Goal: Information Seeking & Learning: Learn about a topic

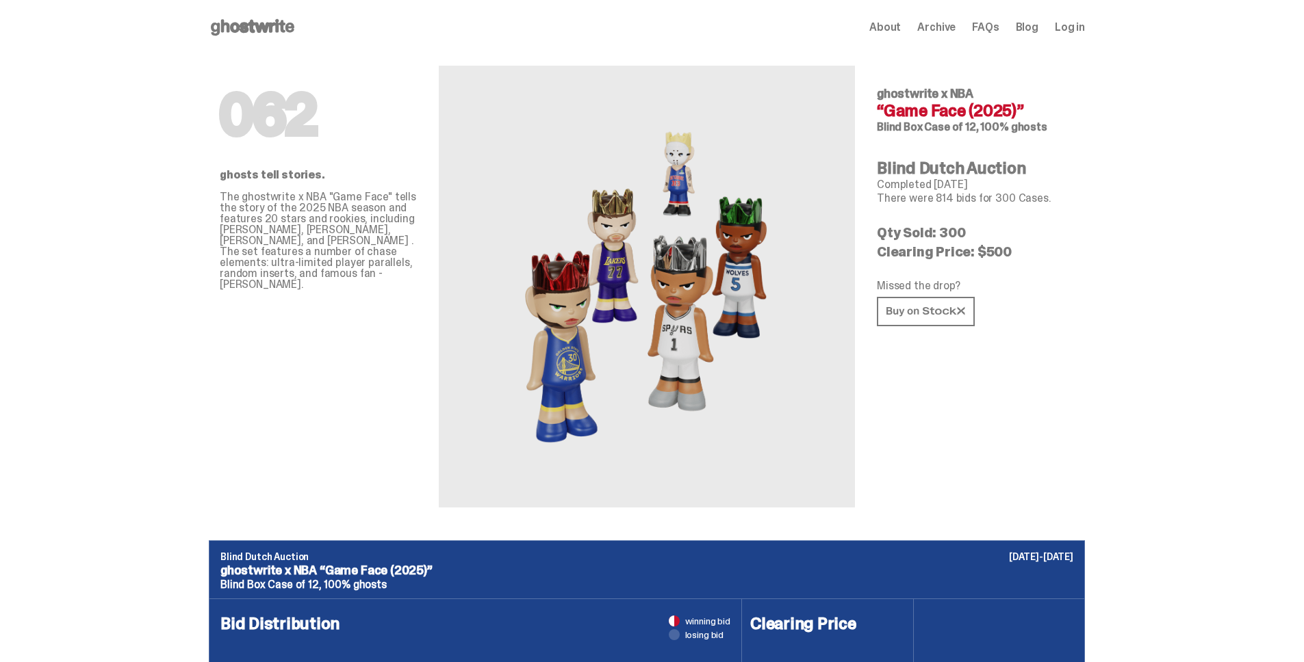
click at [1007, 250] on p "Clearing Price: $500" at bounding box center [975, 252] width 197 height 14
click at [1005, 249] on p "Clearing Price: $500" at bounding box center [975, 252] width 197 height 14
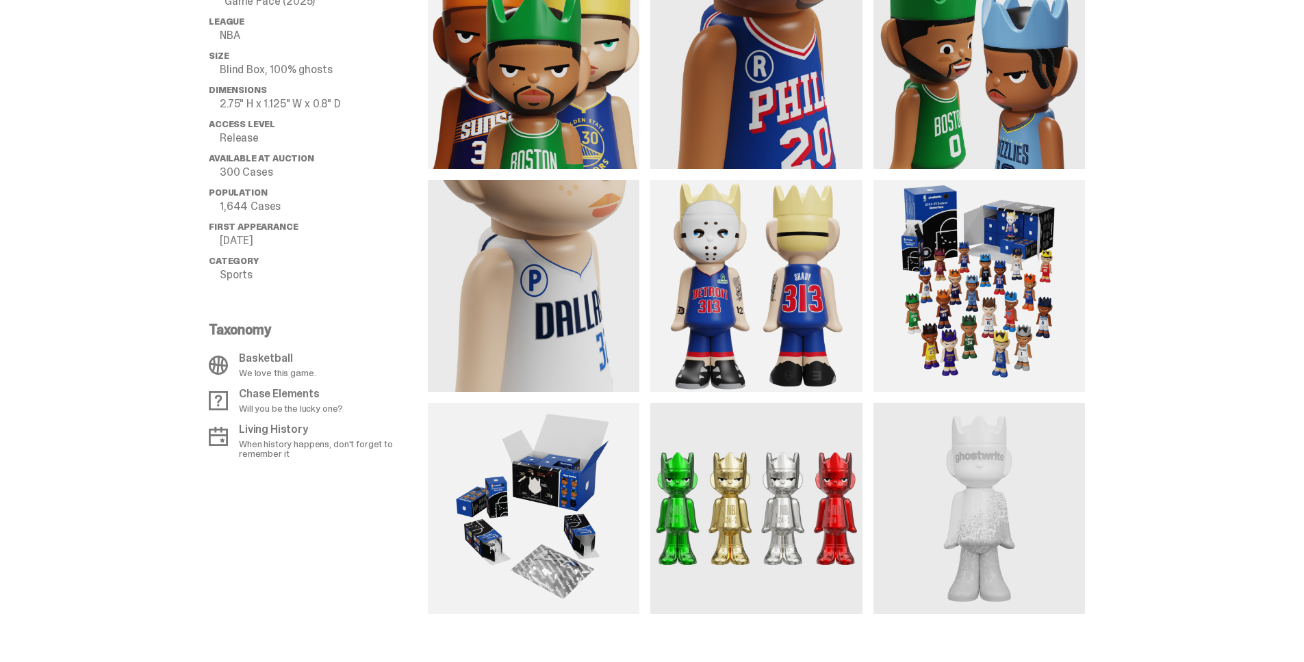
scroll to position [1131, 0]
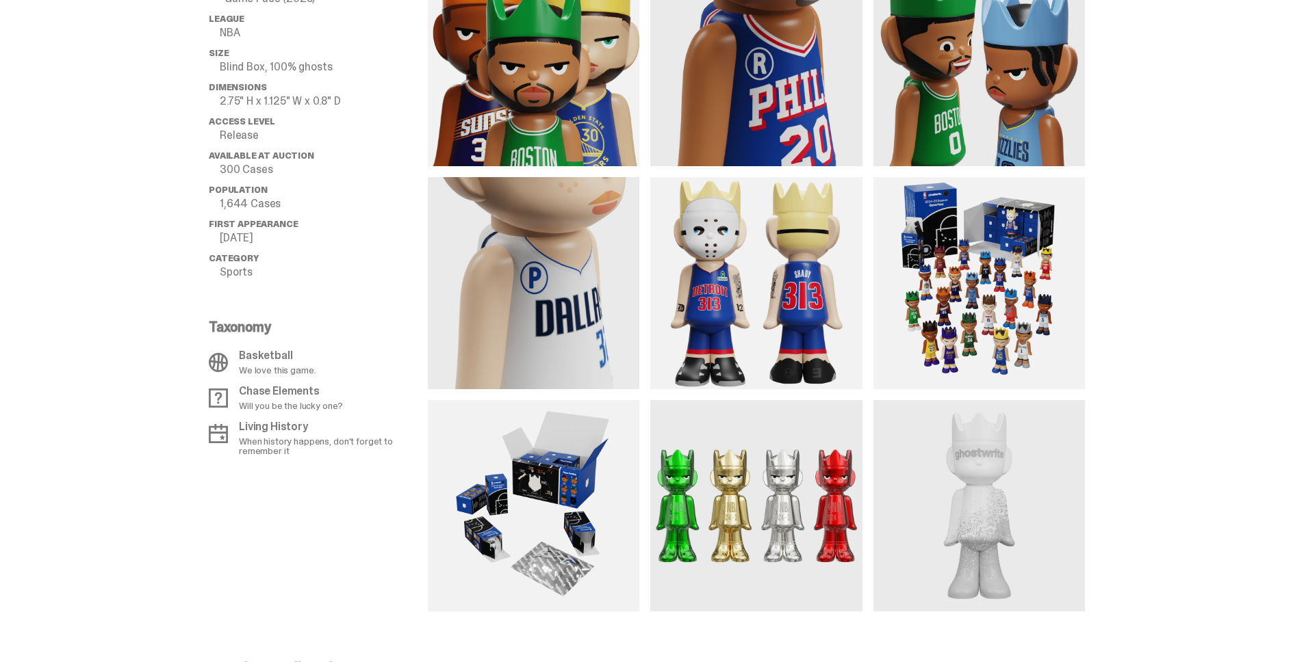
click at [735, 320] on img at bounding box center [755, 282] width 211 height 211
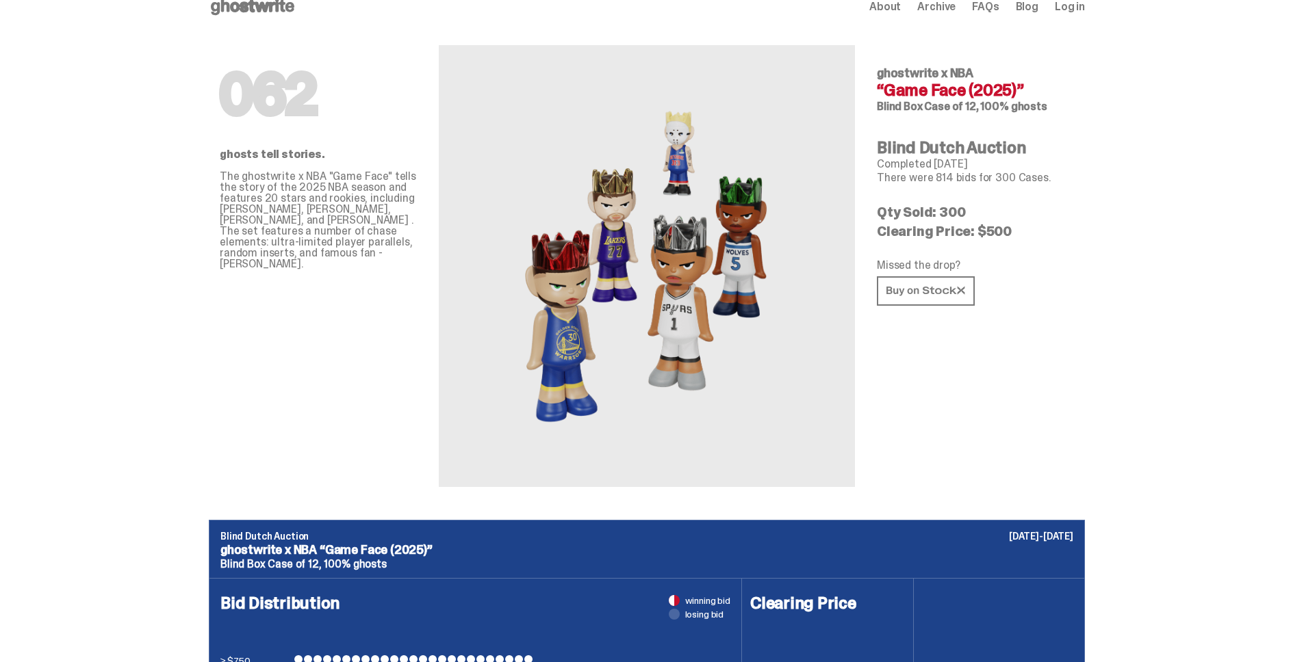
scroll to position [0, 0]
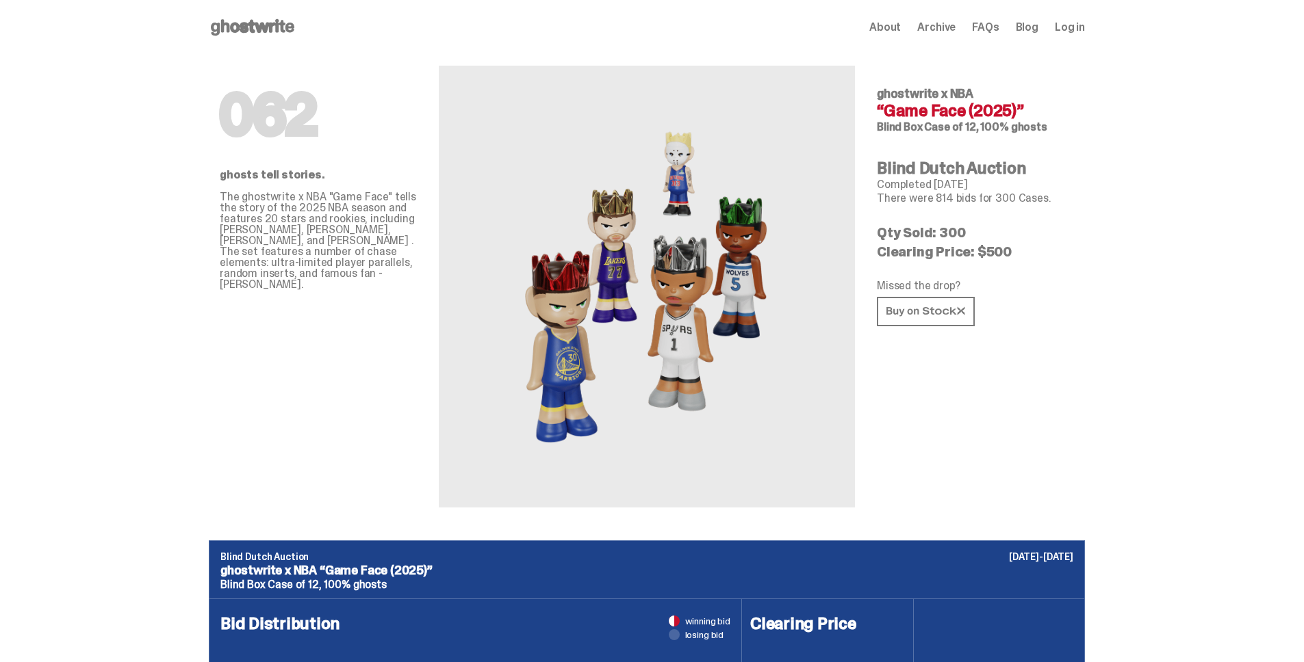
click at [237, 29] on use at bounding box center [252, 27] width 83 height 16
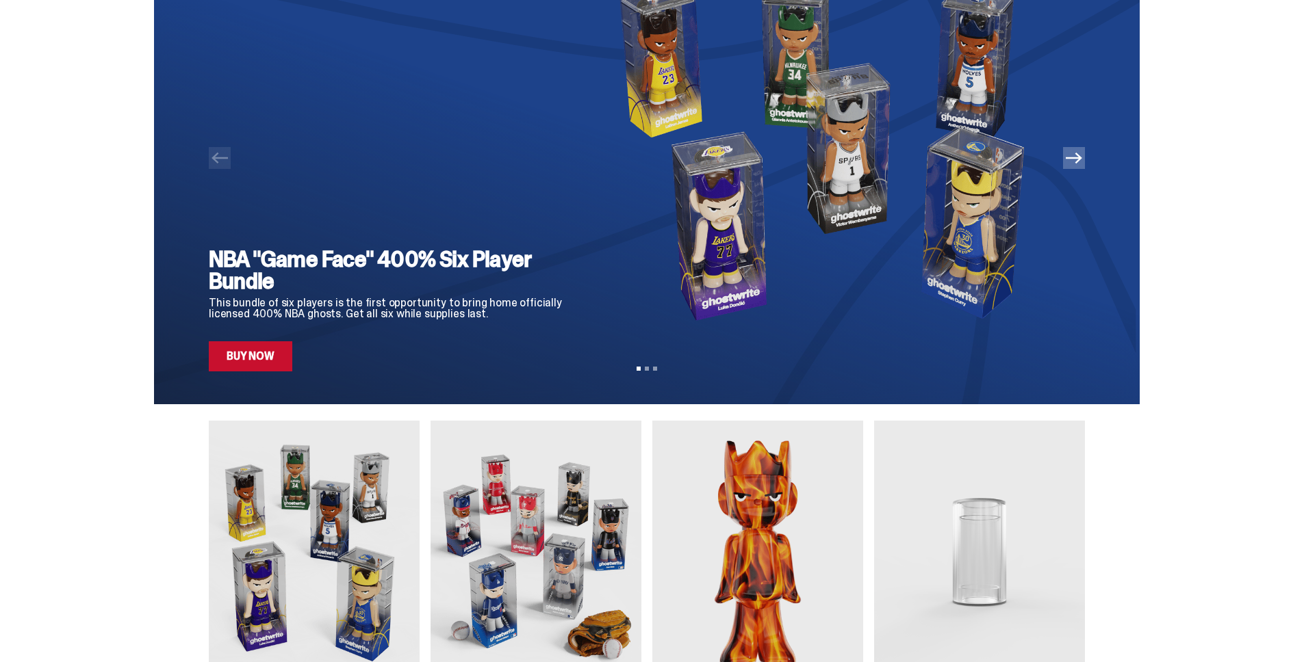
scroll to position [105, 0]
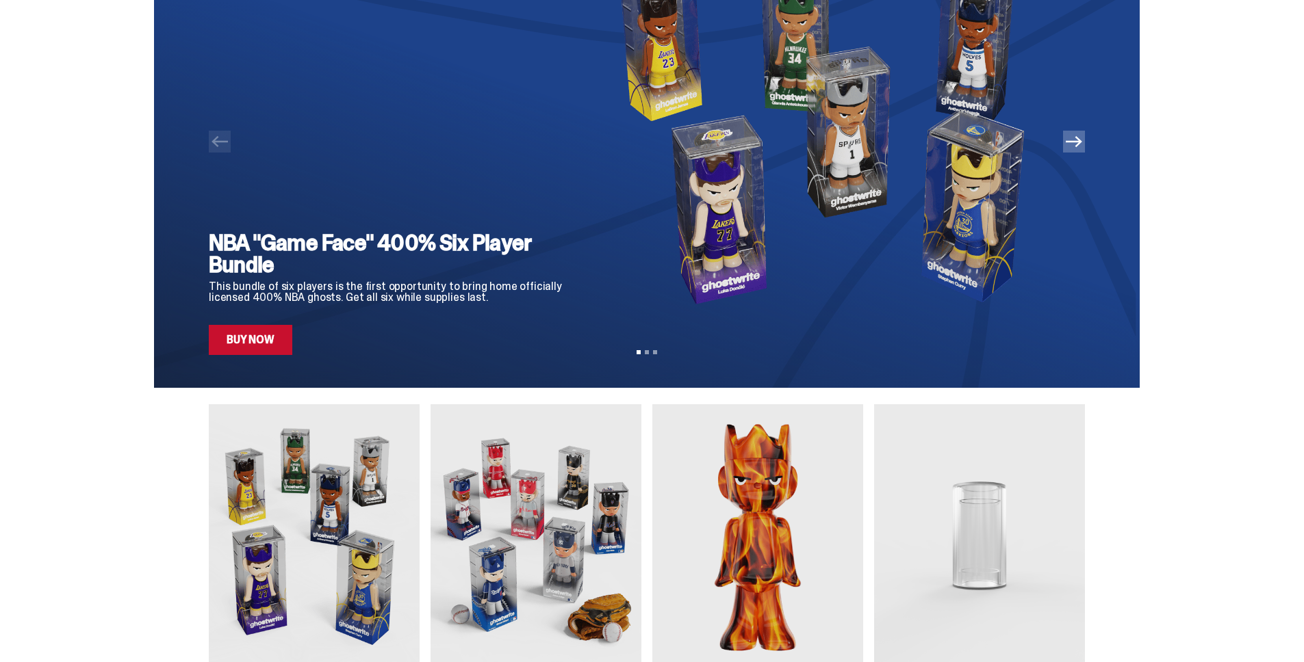
click at [263, 333] on link "Buy Now" at bounding box center [250, 340] width 83 height 30
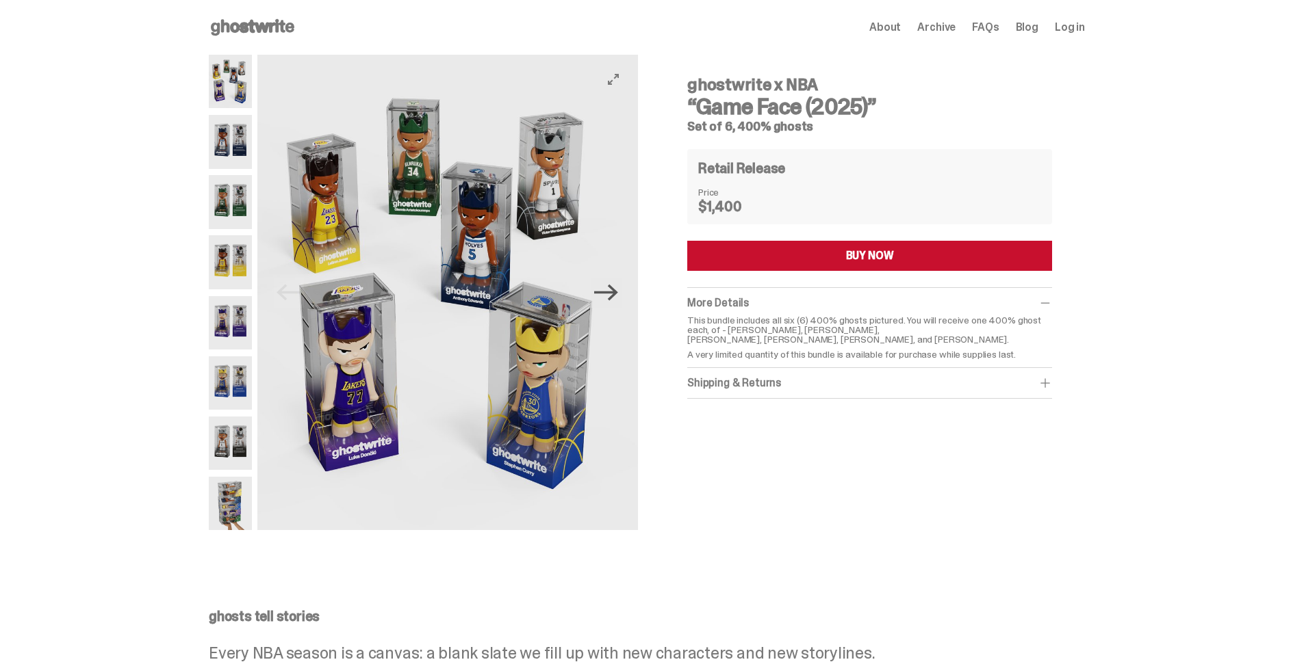
click at [618, 298] on icon "Next" at bounding box center [606, 293] width 24 height 24
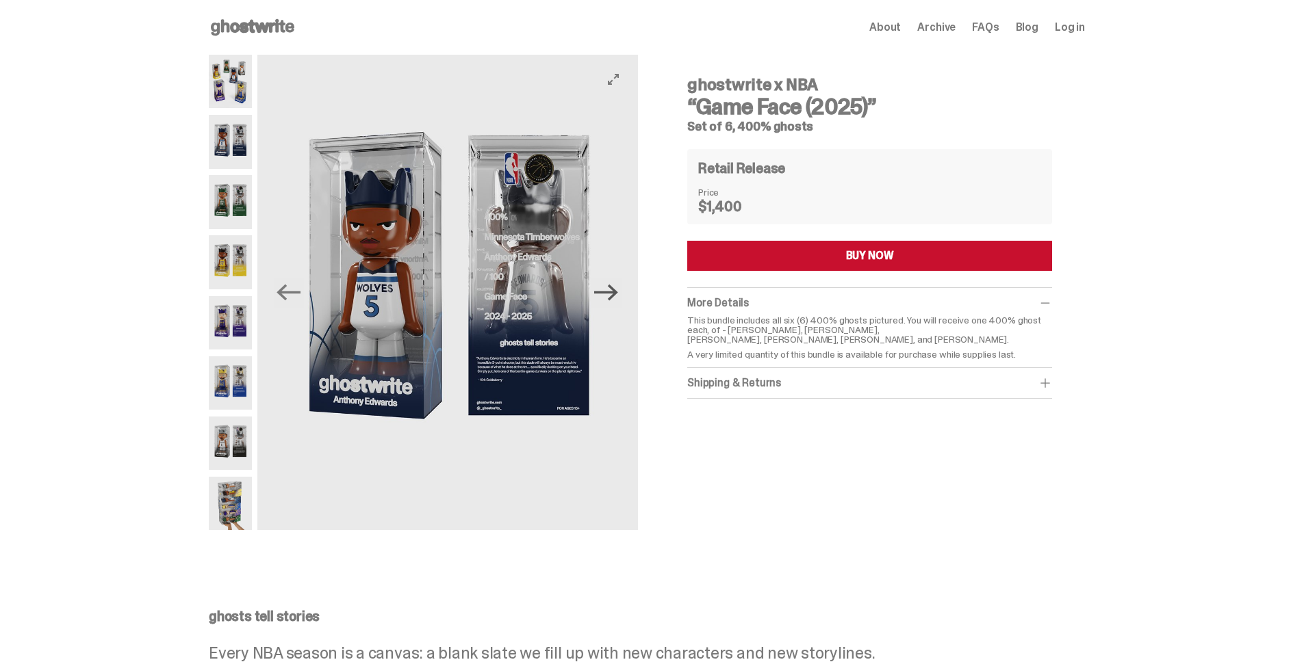
click at [618, 298] on icon "Next" at bounding box center [606, 293] width 24 height 24
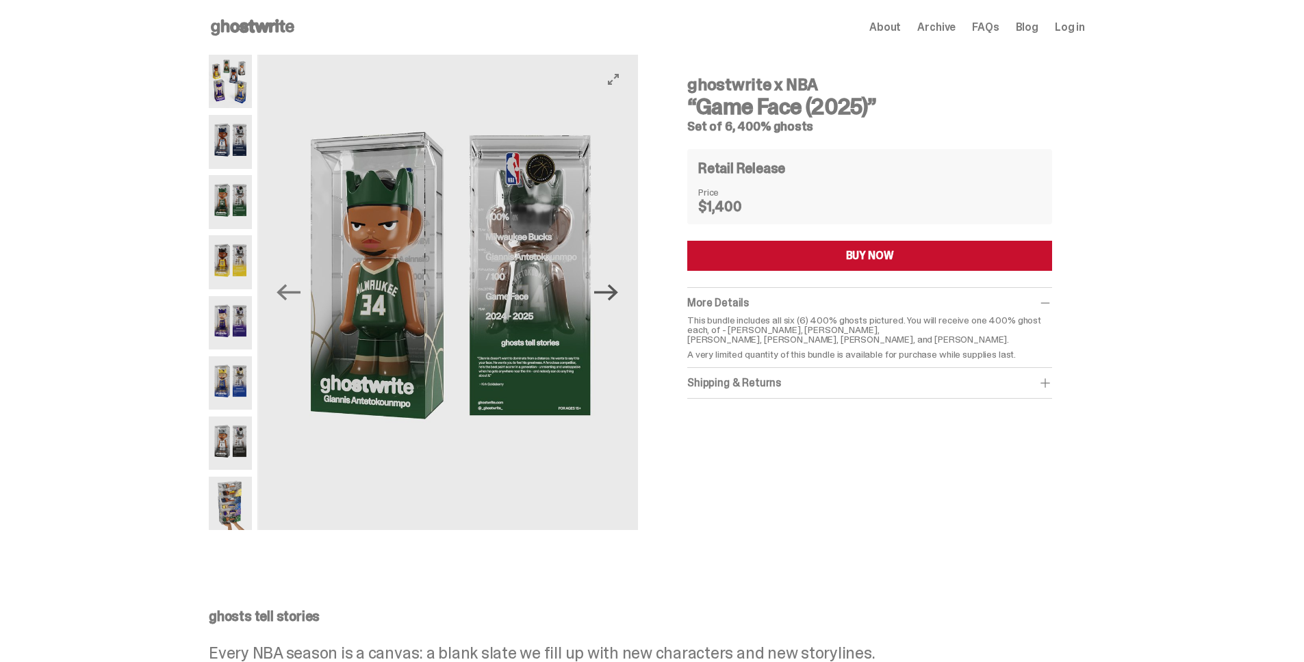
click at [618, 298] on icon "Next" at bounding box center [606, 293] width 24 height 24
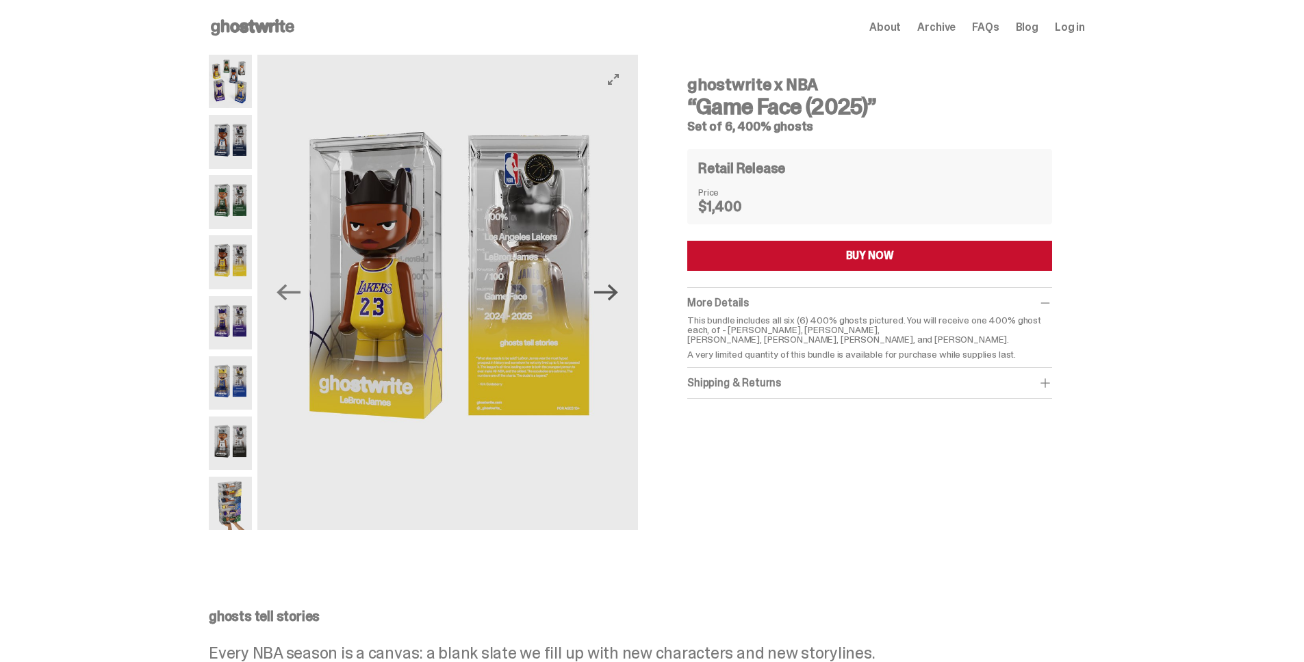
click at [618, 298] on icon "Next" at bounding box center [606, 293] width 24 height 24
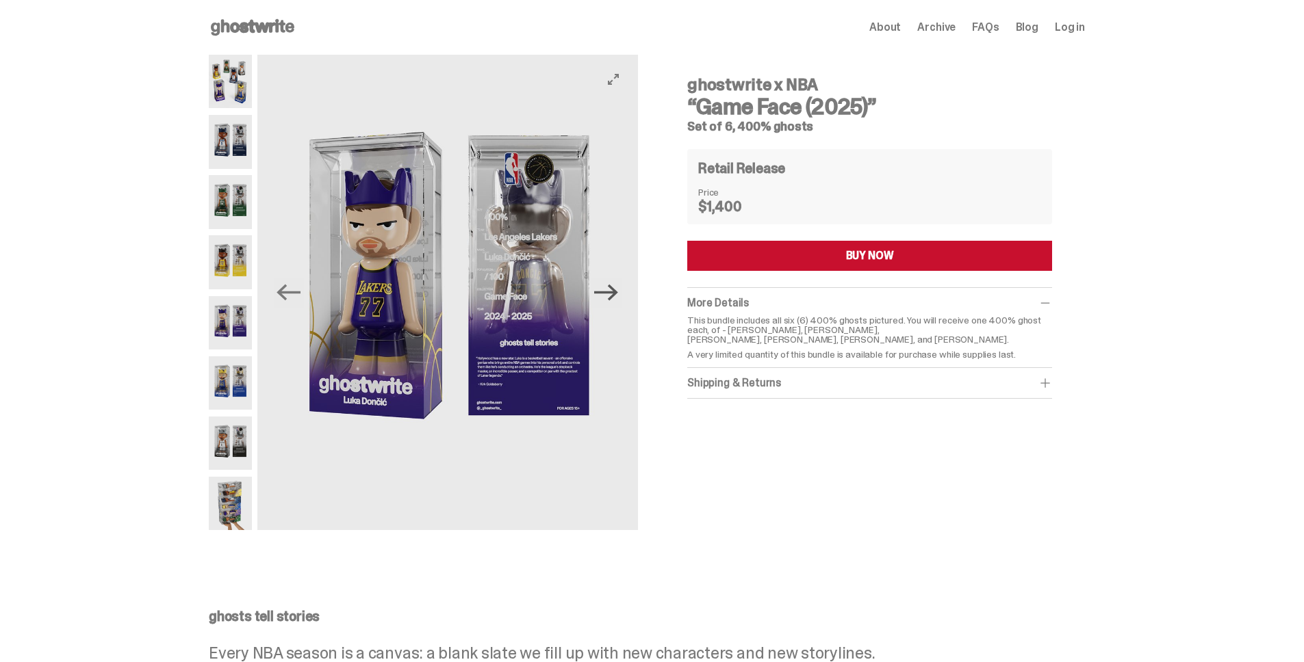
click at [618, 298] on icon "Next" at bounding box center [606, 293] width 24 height 24
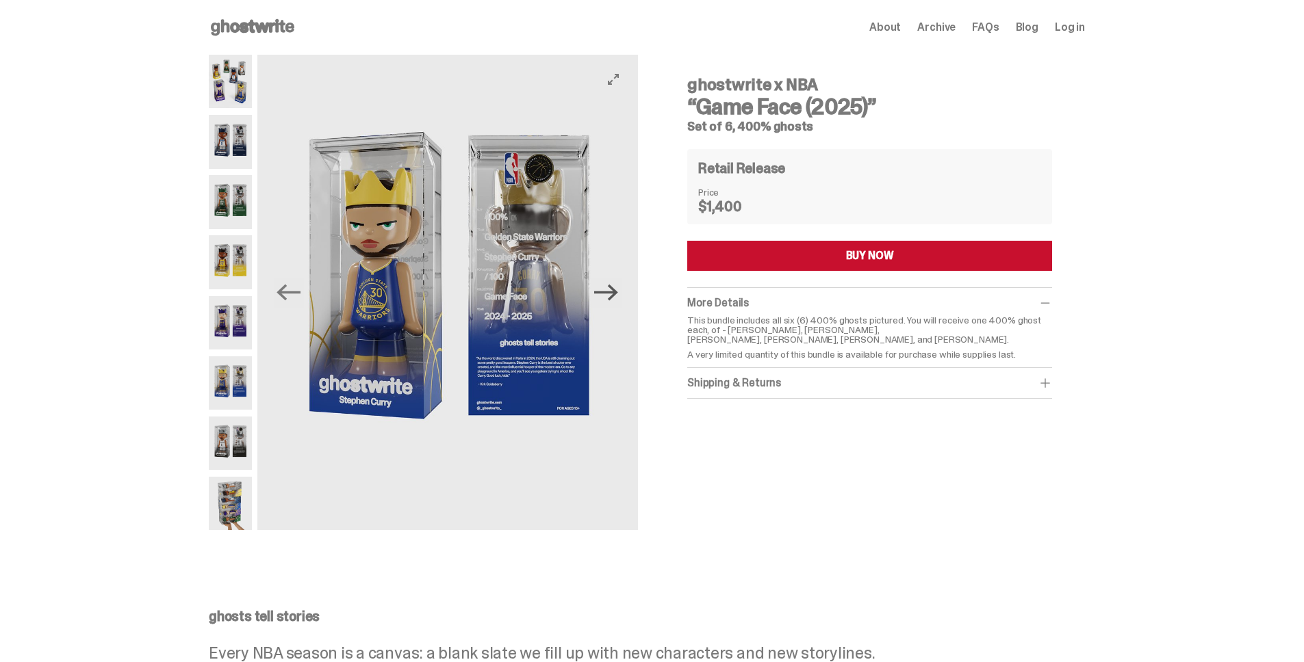
click at [618, 298] on icon "Next" at bounding box center [606, 293] width 24 height 24
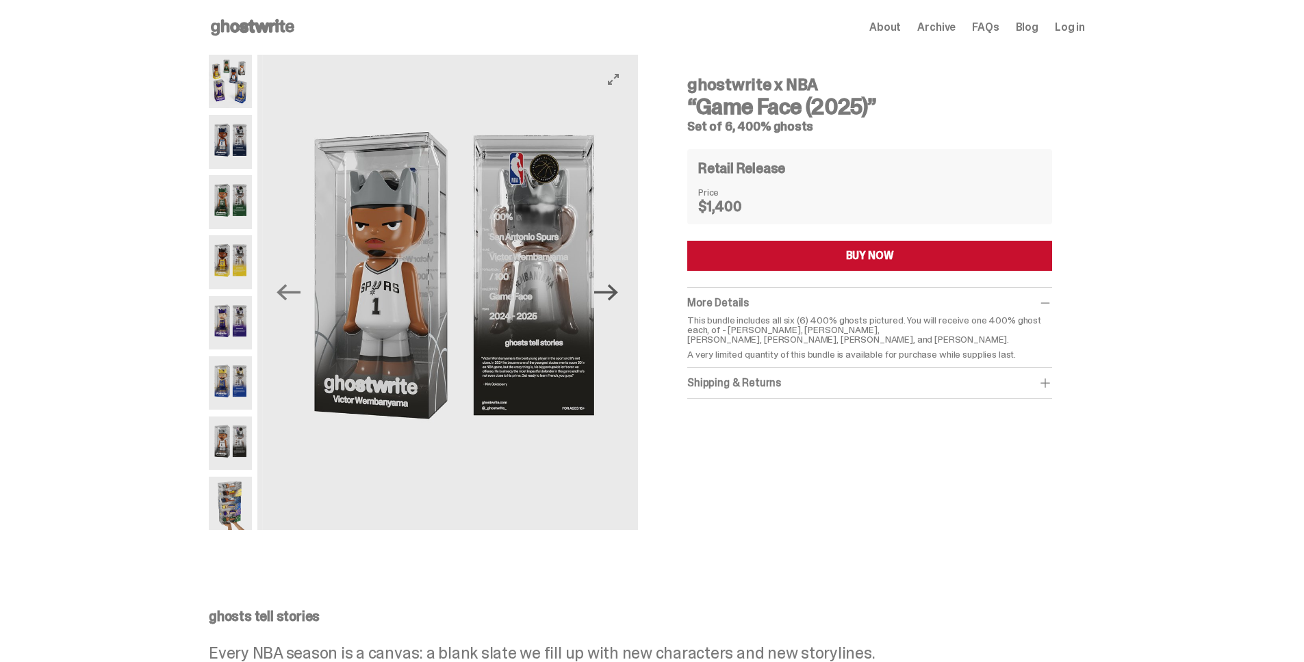
click at [618, 298] on icon "Next" at bounding box center [606, 293] width 24 height 24
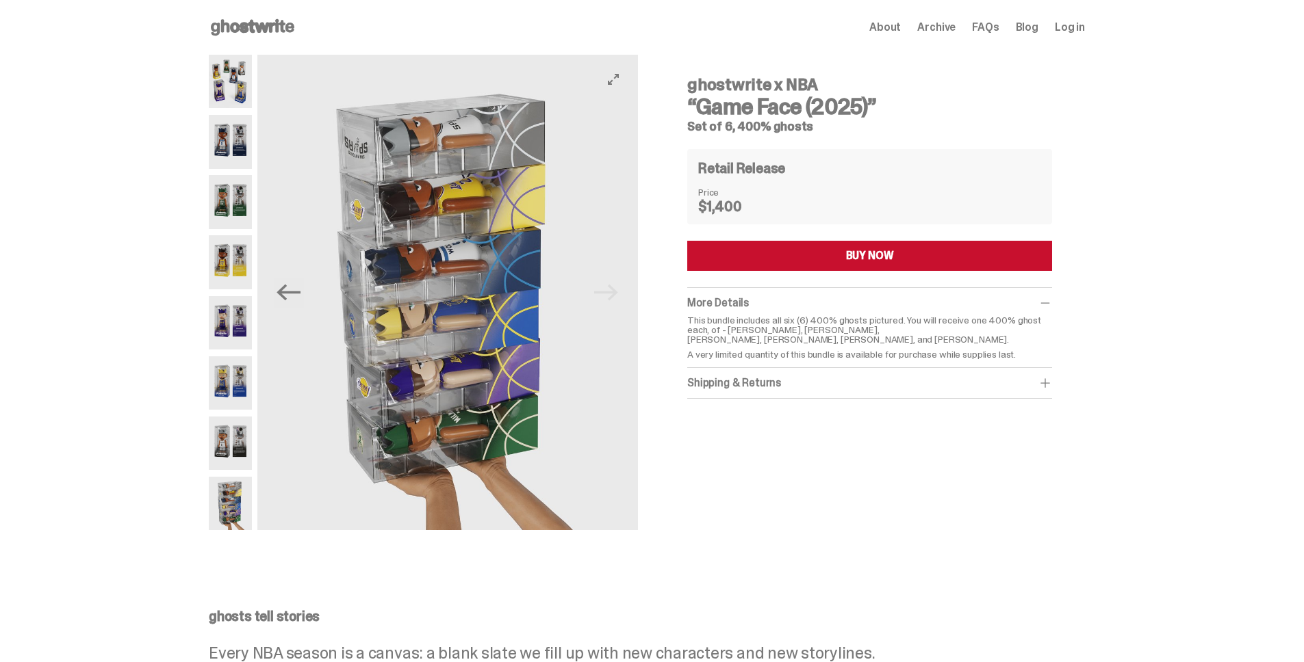
click at [617, 298] on img at bounding box center [447, 293] width 381 height 476
click at [613, 297] on img at bounding box center [447, 293] width 381 height 476
click at [211, 95] on div "ghostwrite x NBA “Game Face (2025)” Set of 6, 400% ghosts Previous Next ghostwr…" at bounding box center [646, 299] width 1293 height 489
click at [214, 95] on img at bounding box center [230, 81] width 43 height 53
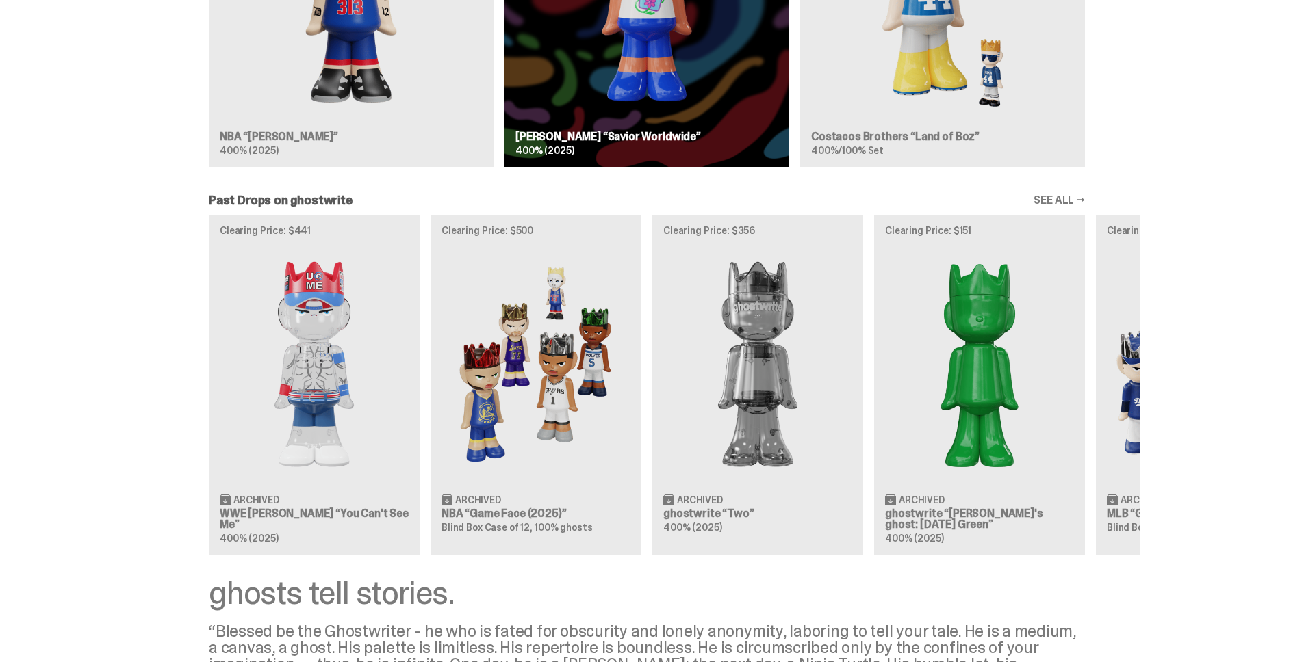
scroll to position [1007, 0]
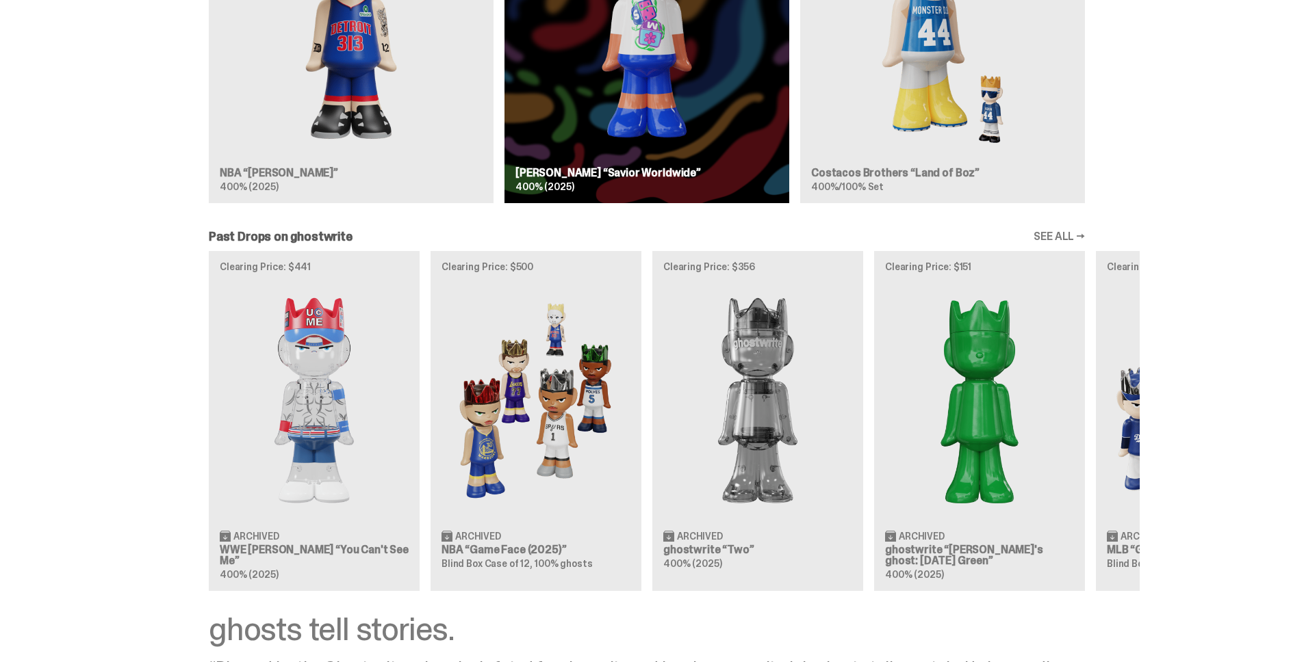
click at [1076, 233] on link "SEE ALL →" at bounding box center [1058, 236] width 51 height 11
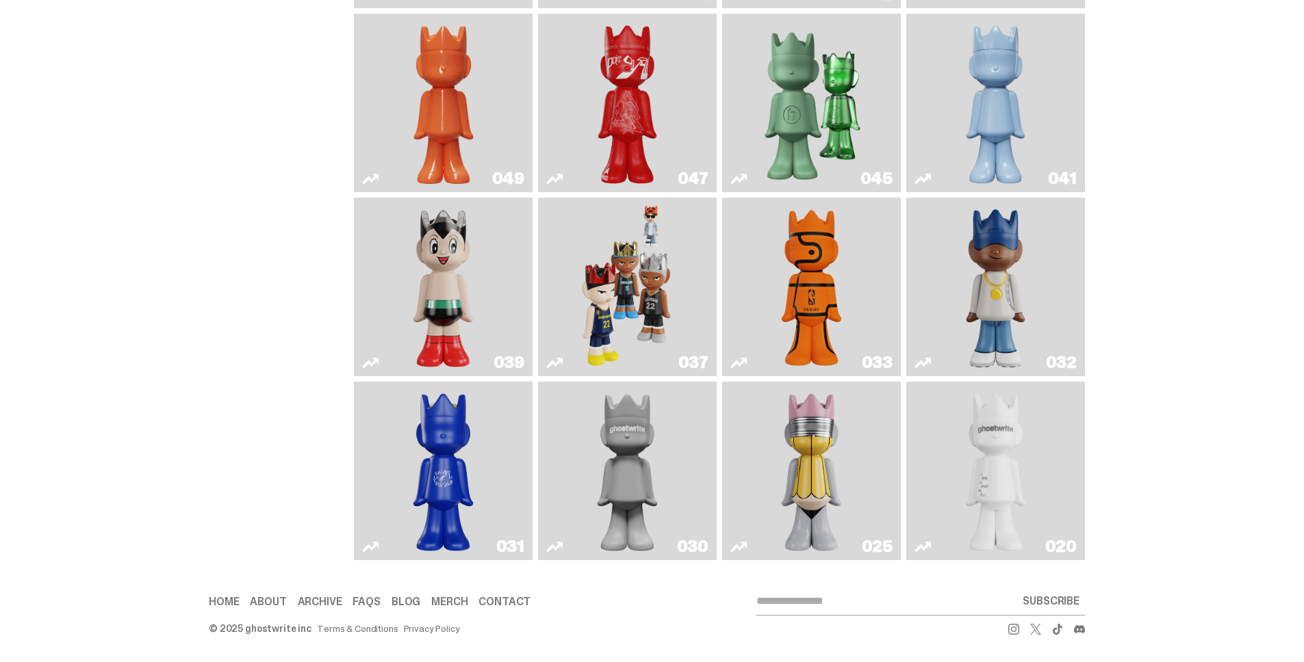
scroll to position [231, 0]
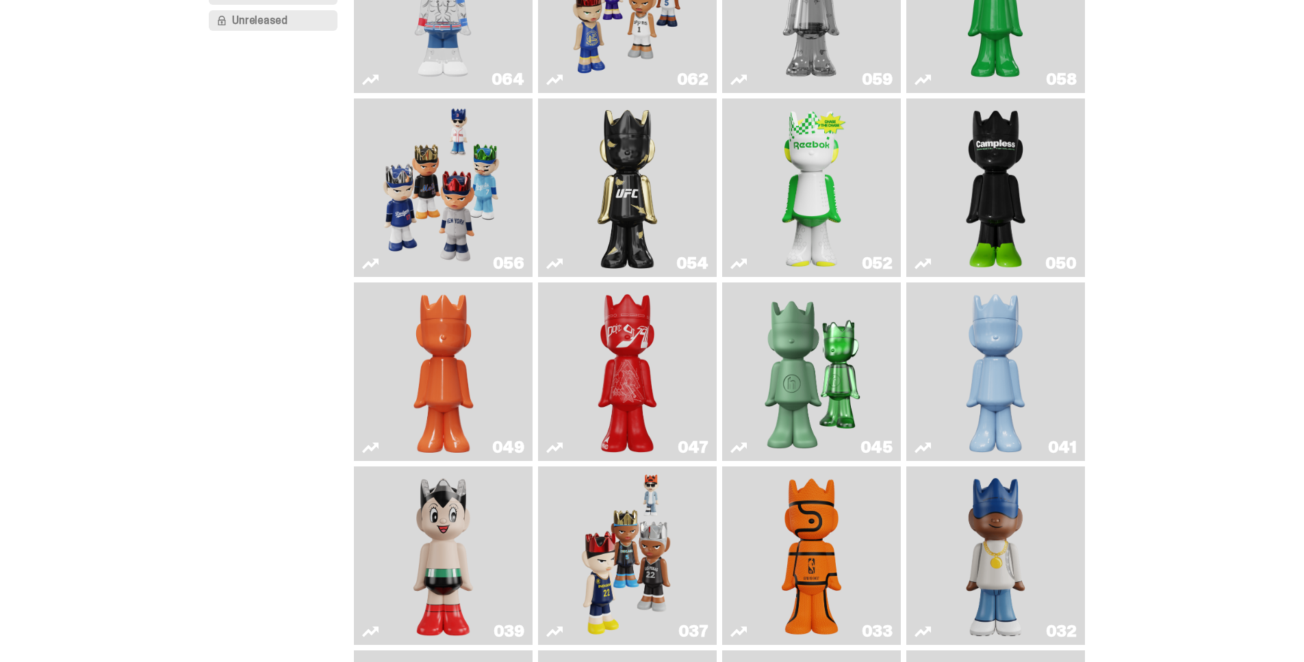
click at [997, 506] on img "Swingman" at bounding box center [996, 556] width 94 height 168
